Goal: Information Seeking & Learning: Learn about a topic

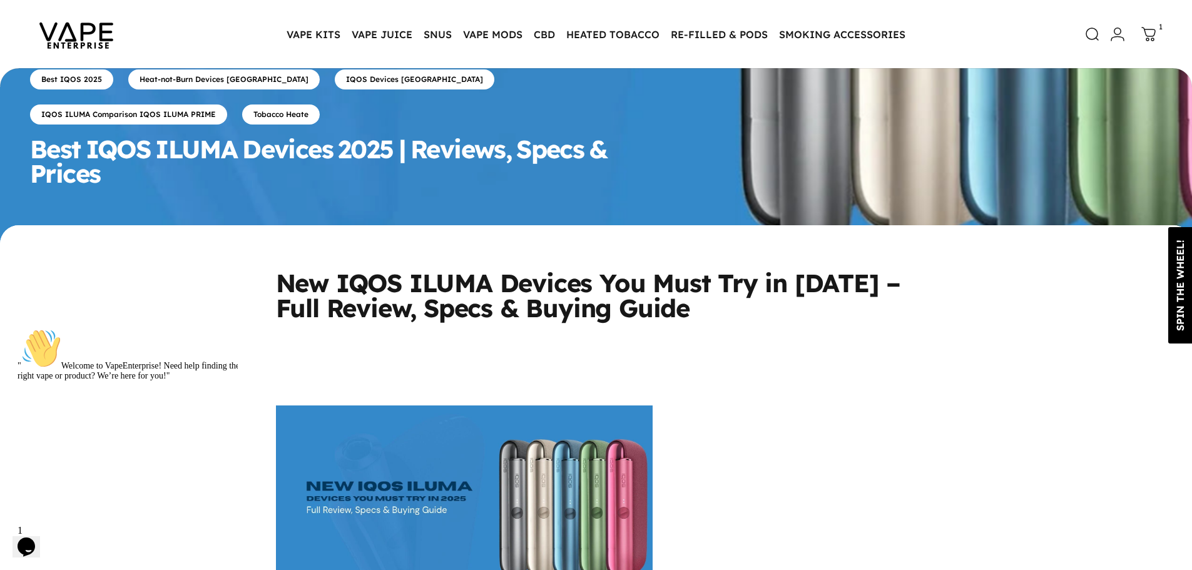
scroll to position [250, 0]
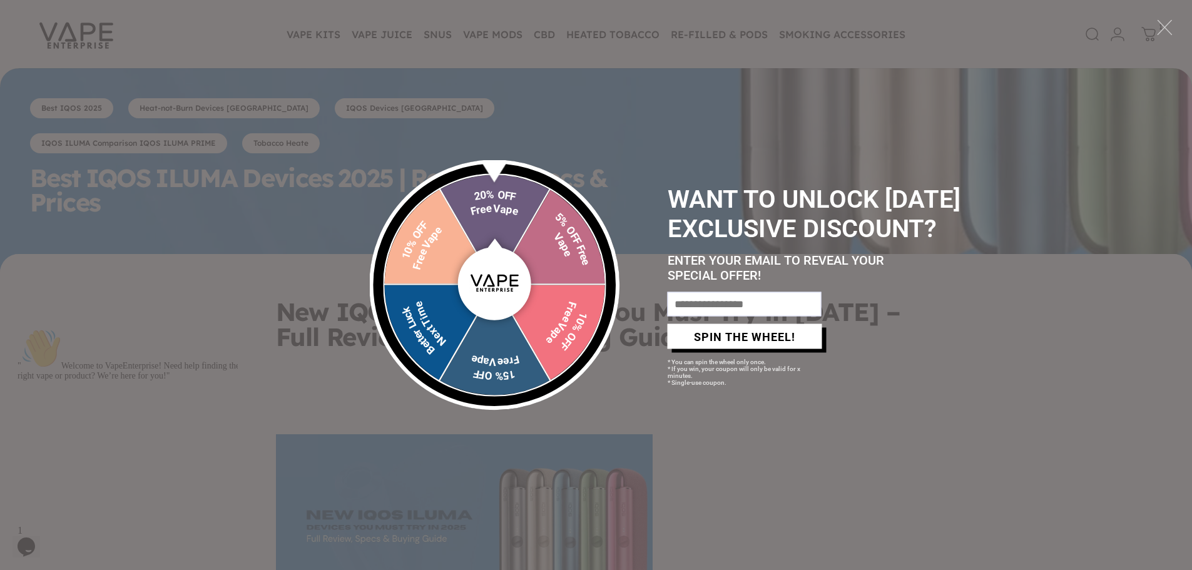
click at [1166, 29] on div at bounding box center [1164, 27] width 17 height 17
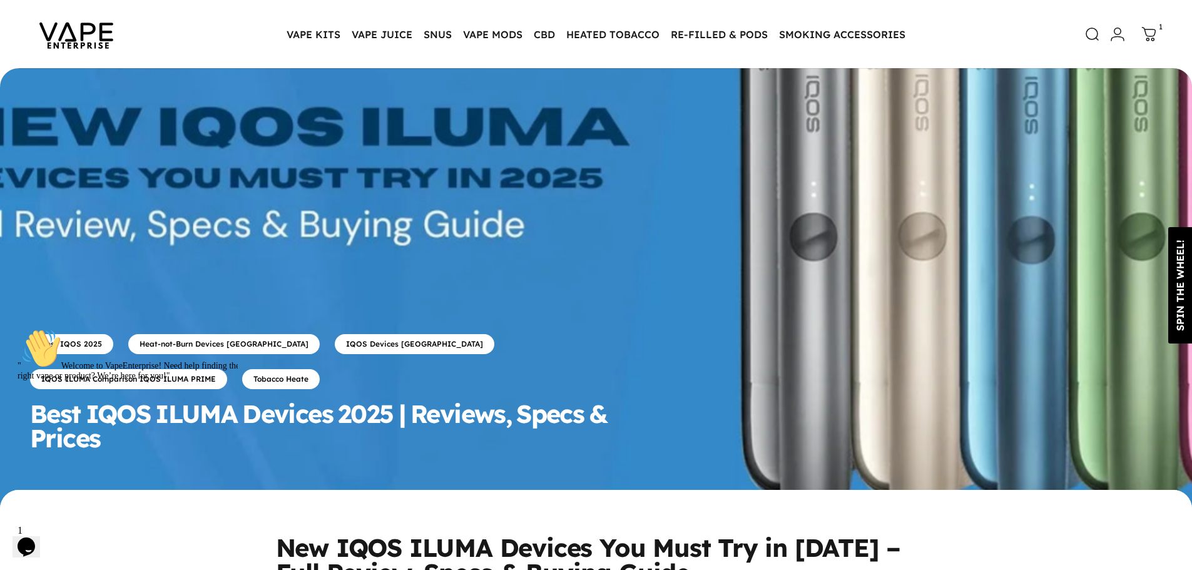
scroll to position [0, 0]
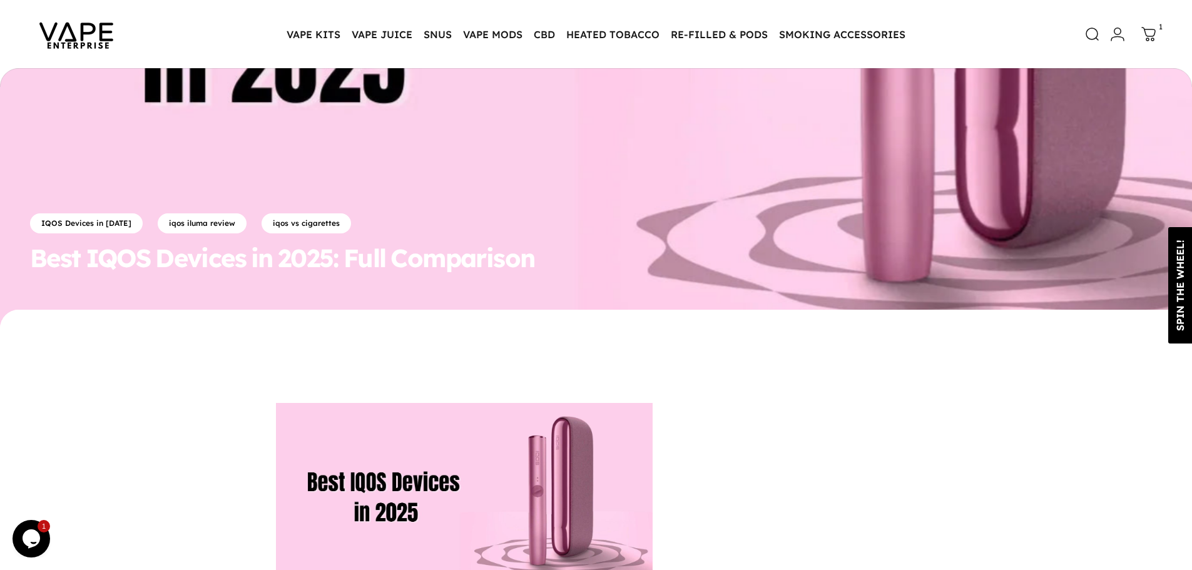
scroll to position [188, 0]
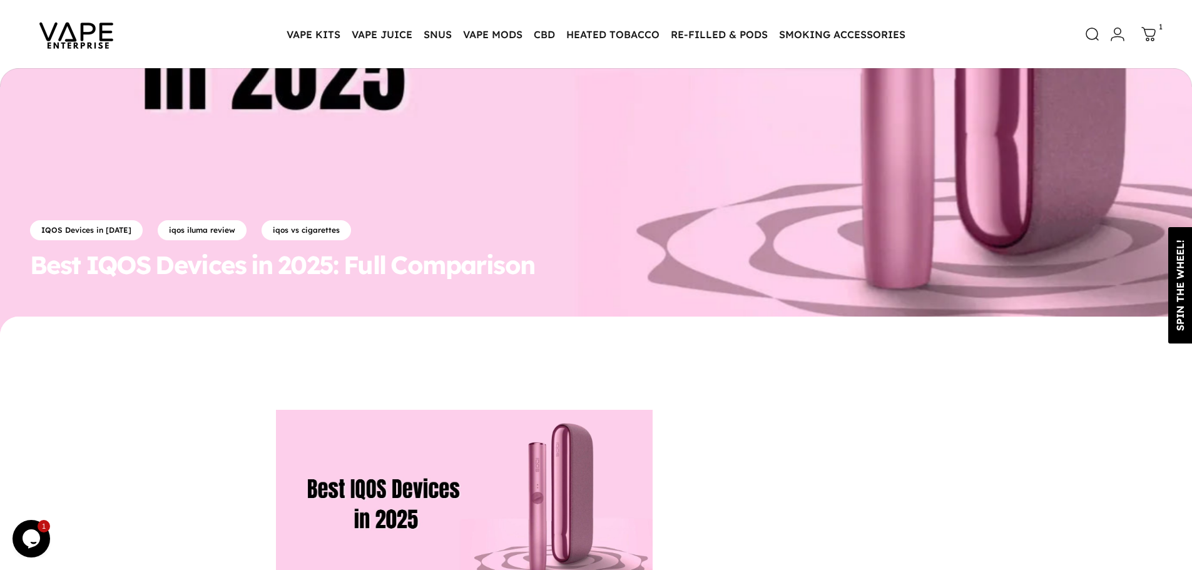
click at [64, 35] on img at bounding box center [76, 34] width 113 height 59
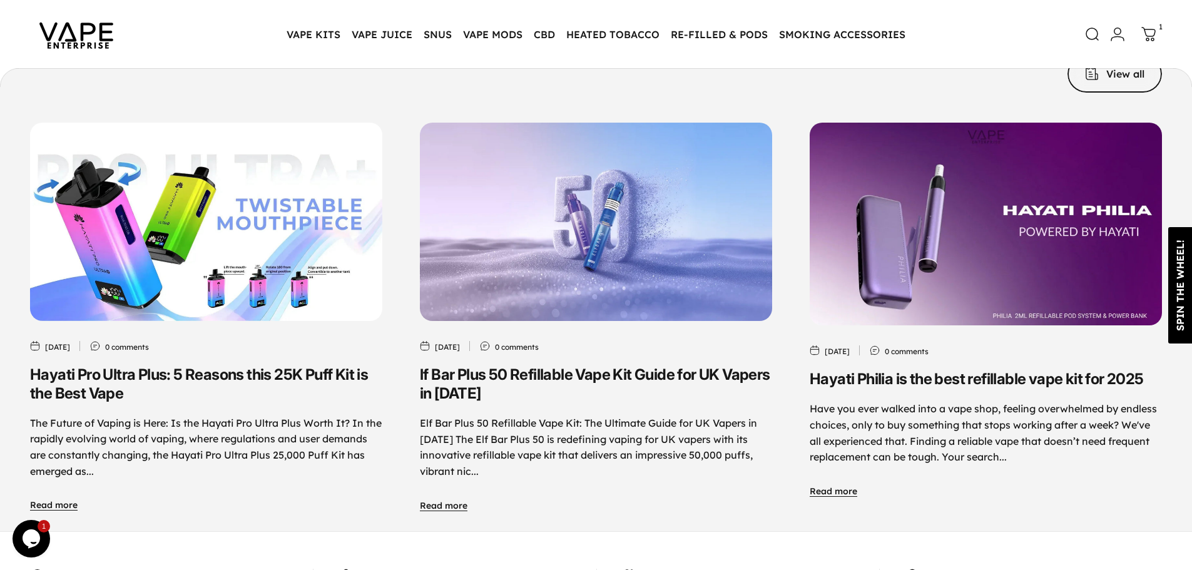
scroll to position [6046, 0]
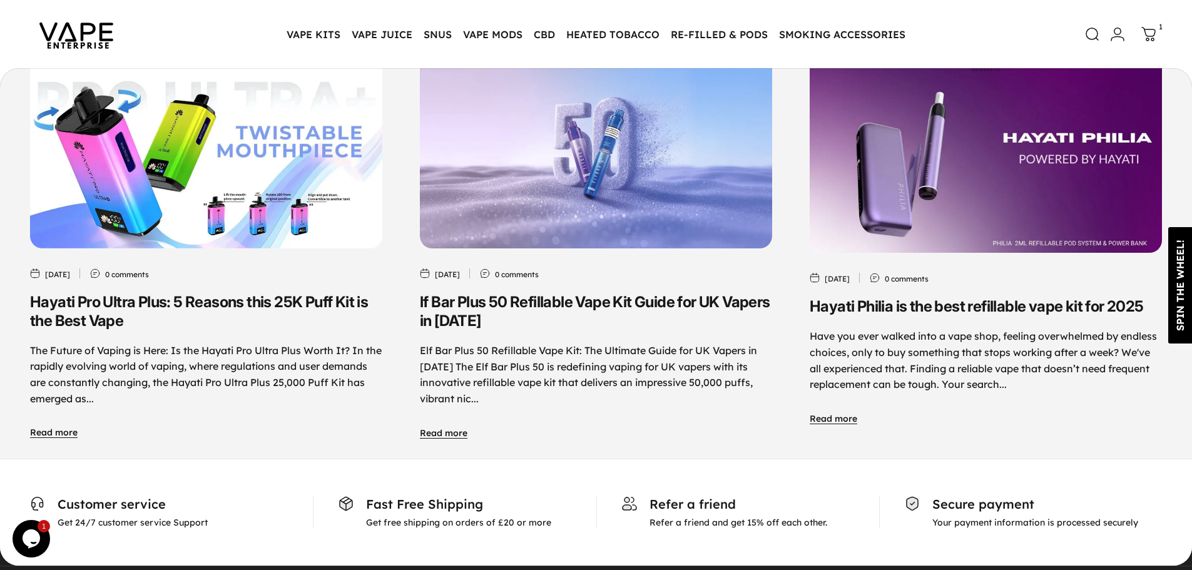
drag, startPoint x: 17, startPoint y: 291, endPoint x: 128, endPoint y: 307, distance: 111.9
click at [129, 307] on div "Blog Posts View all Sep 22, 2025 0 comments Hayati Pro Ultra Plus: 5 Reasons th…" at bounding box center [596, 210] width 1192 height 457
click at [109, 294] on link "Hayati Pro Ultra Plus: 5 Reasons this 25K Puff Kit is the Best Vape" at bounding box center [199, 311] width 338 height 37
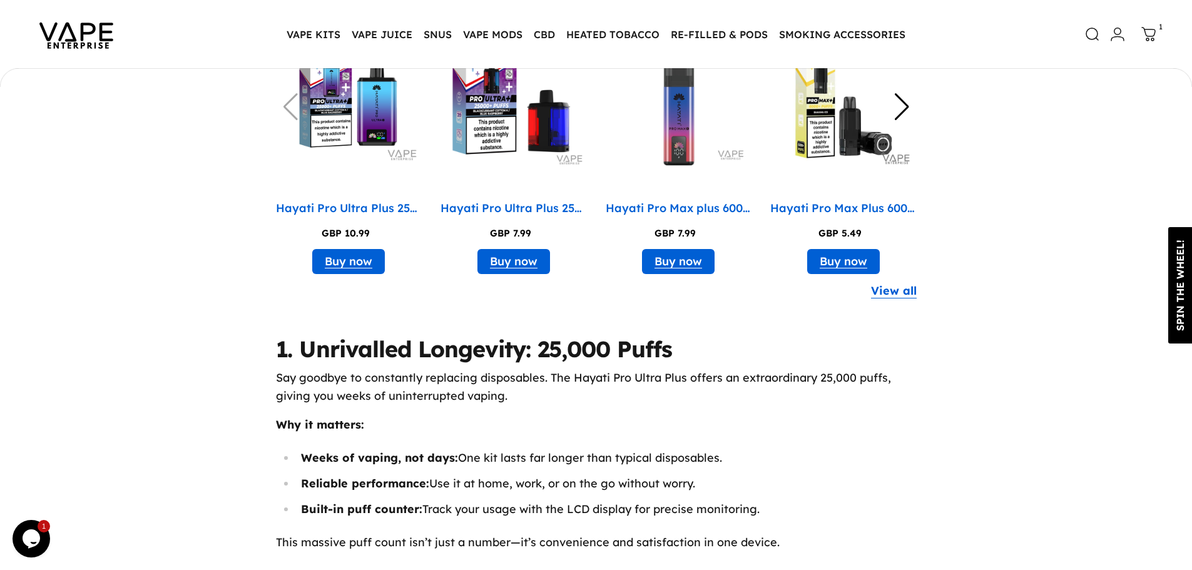
scroll to position [1314, 0]
